Goal: Information Seeking & Learning: Compare options

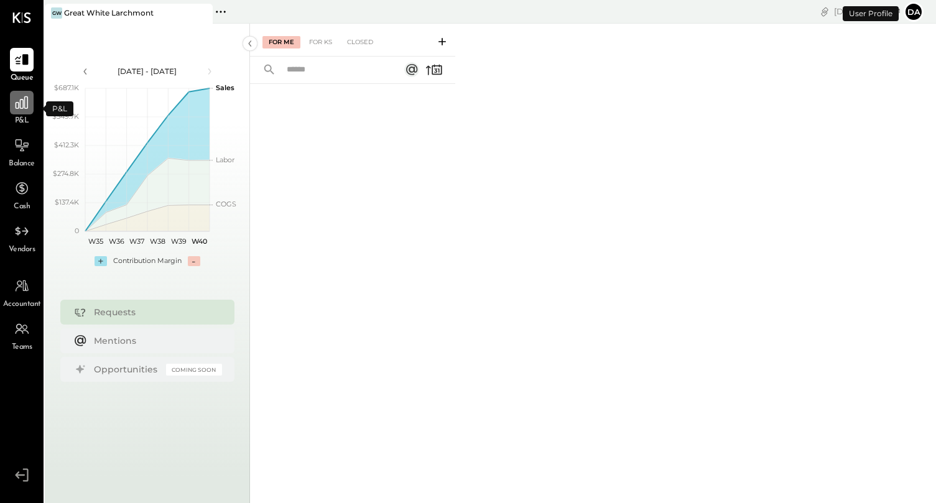
click at [22, 113] on div at bounding box center [22, 103] width 24 height 24
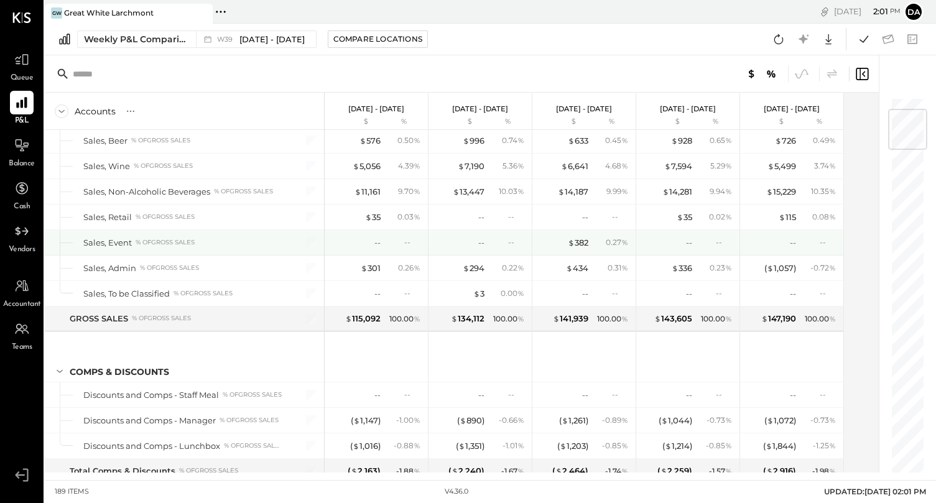
scroll to position [67, 0]
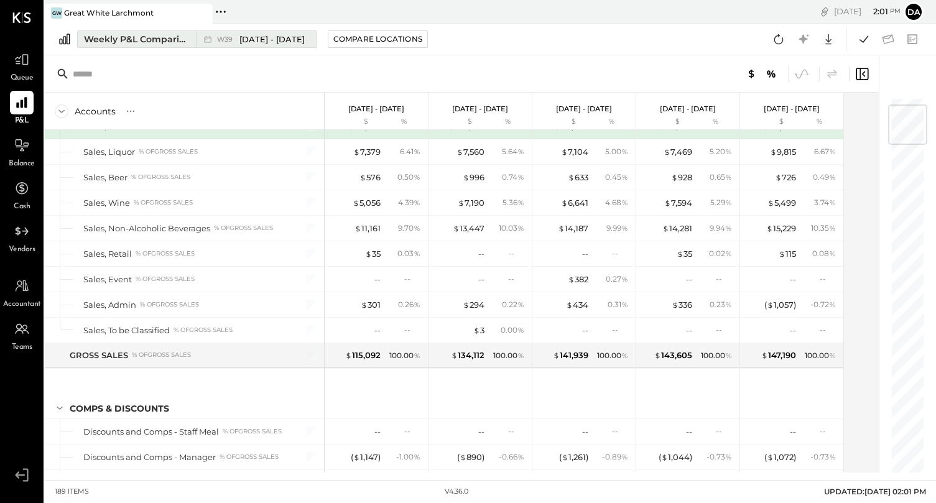
click at [148, 36] on div "Weekly P&L Comparison" at bounding box center [136, 39] width 104 height 12
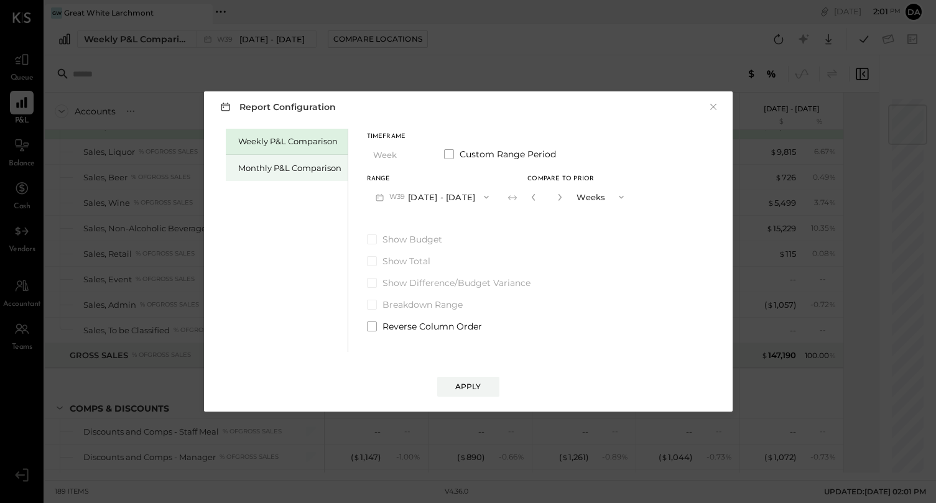
click at [283, 164] on div "Monthly P&L Comparison" at bounding box center [289, 168] width 103 height 12
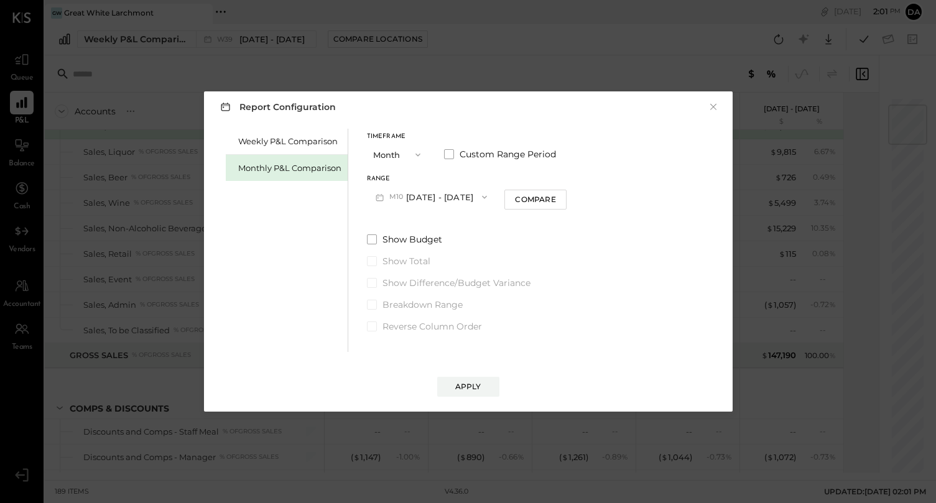
click at [432, 197] on button "M10 [DATE] - [DATE]" at bounding box center [431, 196] width 129 height 23
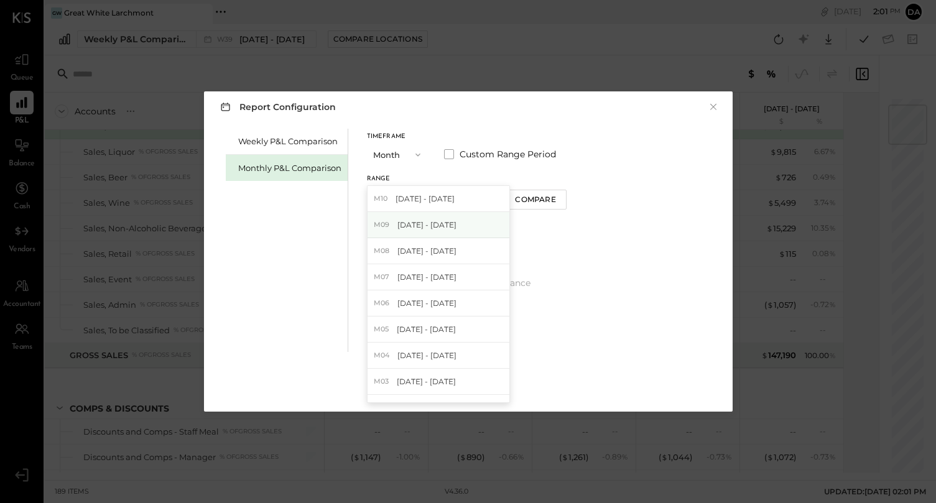
click at [434, 226] on span "[DATE] - [DATE]" at bounding box center [426, 225] width 59 height 11
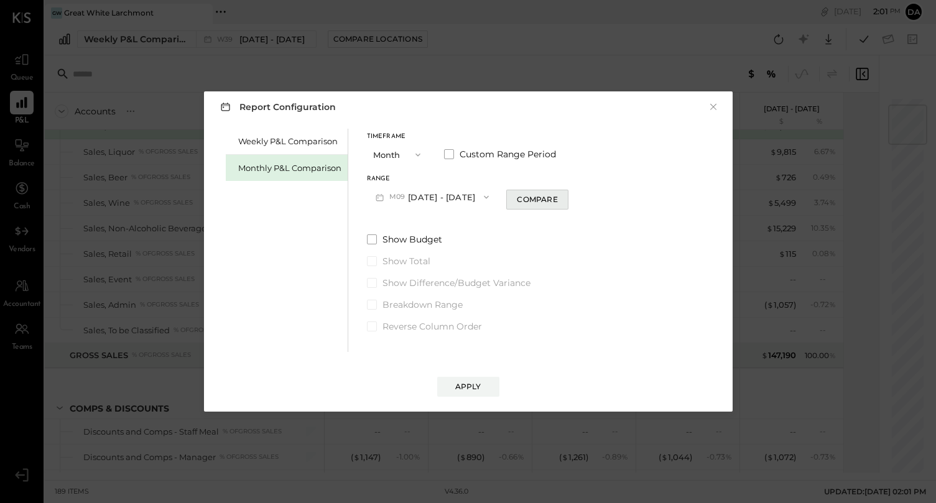
click at [519, 203] on div "Compare" at bounding box center [537, 199] width 40 height 11
click at [556, 199] on icon "button" at bounding box center [559, 196] width 7 height 7
type input "*"
click at [461, 387] on div "Apply" at bounding box center [468, 386] width 26 height 11
